Goal: Communication & Community: Answer question/provide support

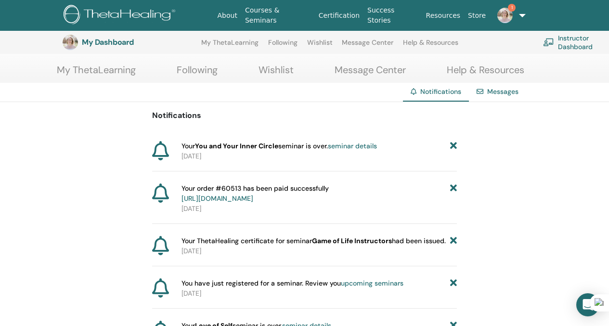
scroll to position [33, 0]
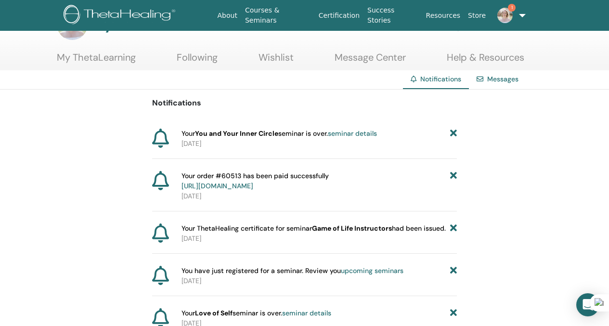
click at [455, 132] on icon at bounding box center [453, 134] width 7 height 10
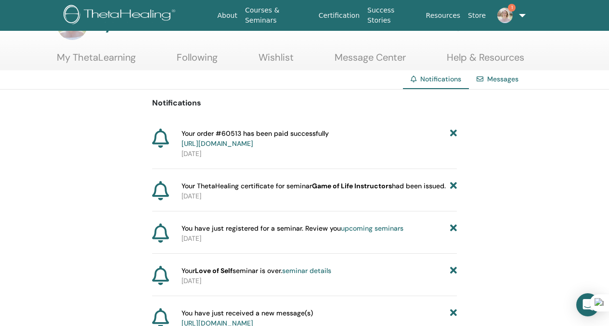
click at [454, 133] on icon at bounding box center [453, 139] width 7 height 20
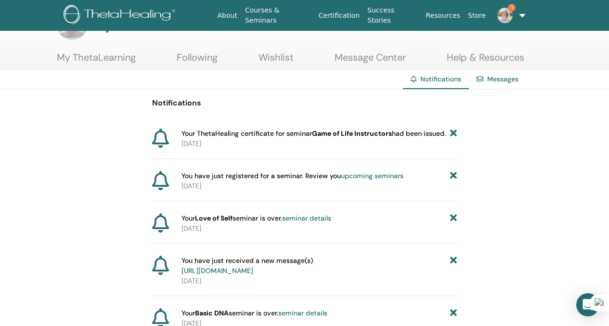
click at [454, 133] on icon at bounding box center [453, 134] width 7 height 10
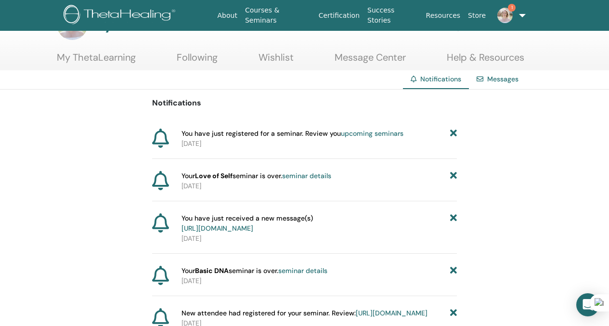
click at [521, 16] on link "1" at bounding box center [509, 15] width 39 height 31
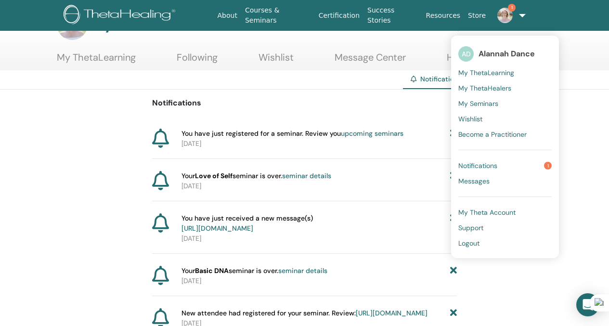
click at [494, 180] on link "Messages" at bounding box center [504, 180] width 93 height 15
